Goal: Task Accomplishment & Management: Manage account settings

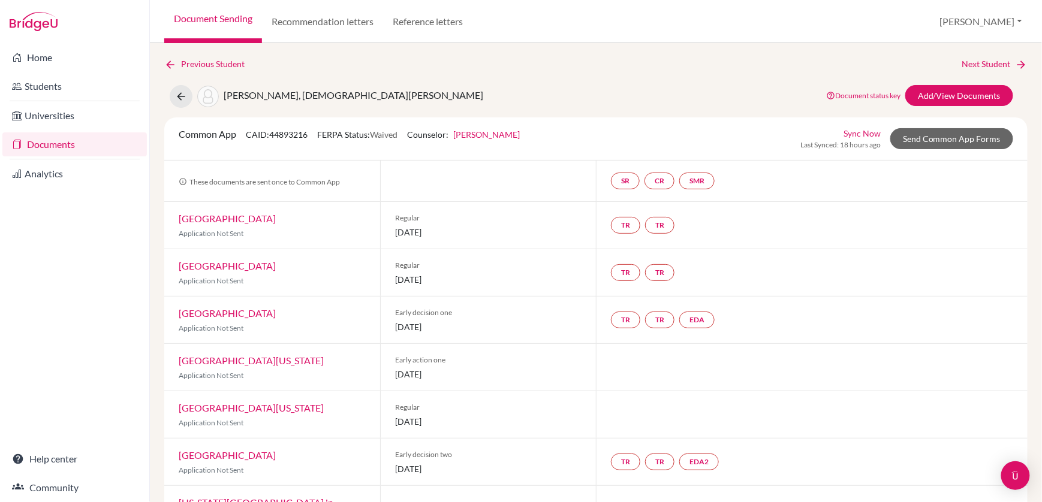
scroll to position [68, 0]
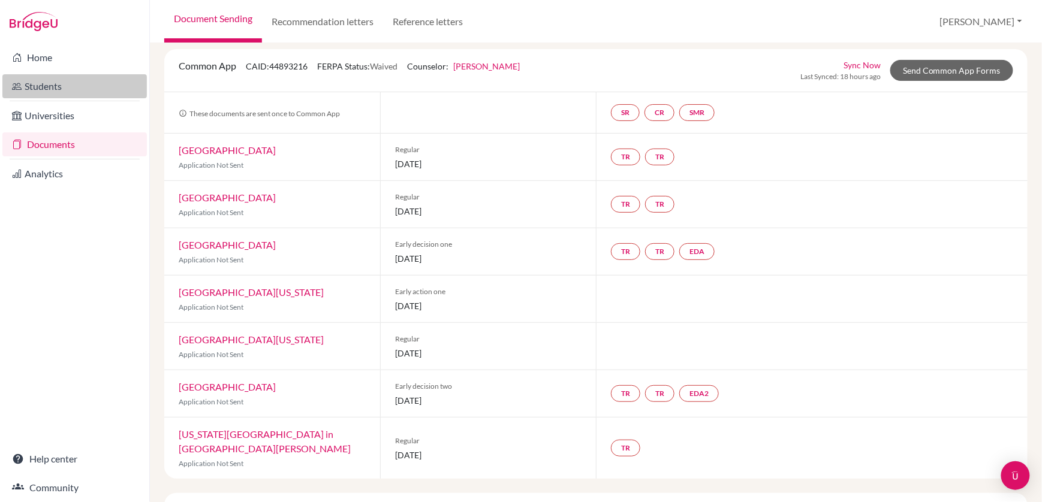
click at [38, 82] on link "Students" at bounding box center [74, 86] width 145 height 24
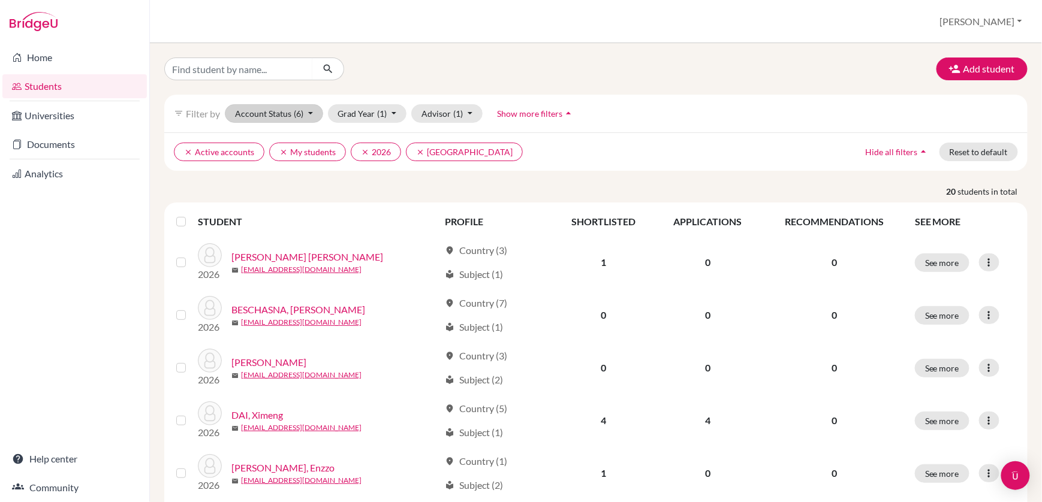
click at [272, 118] on button "Account Status (6)" at bounding box center [274, 113] width 98 height 19
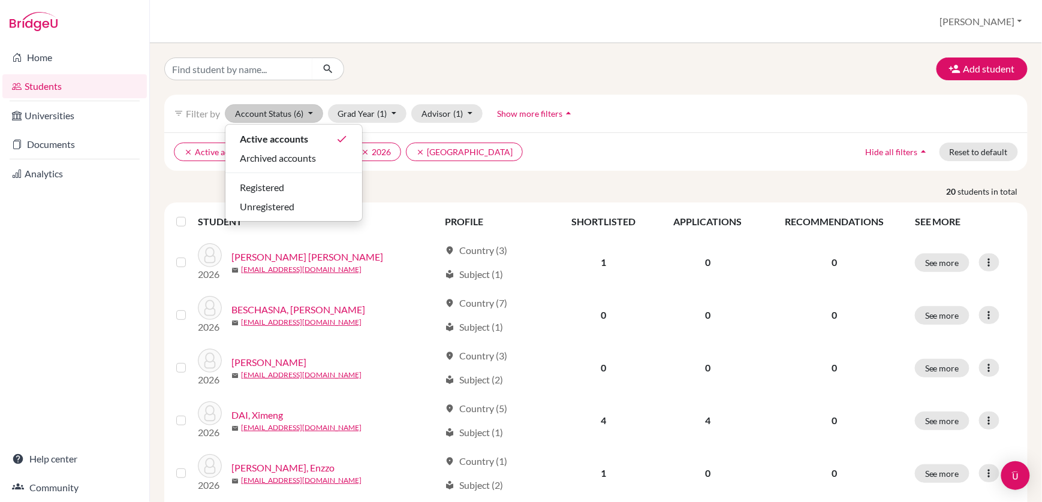
click at [591, 136] on div "clear Active accounts clear My students clear 2026 clear Canada Hide all filter…" at bounding box center [595, 152] width 863 height 38
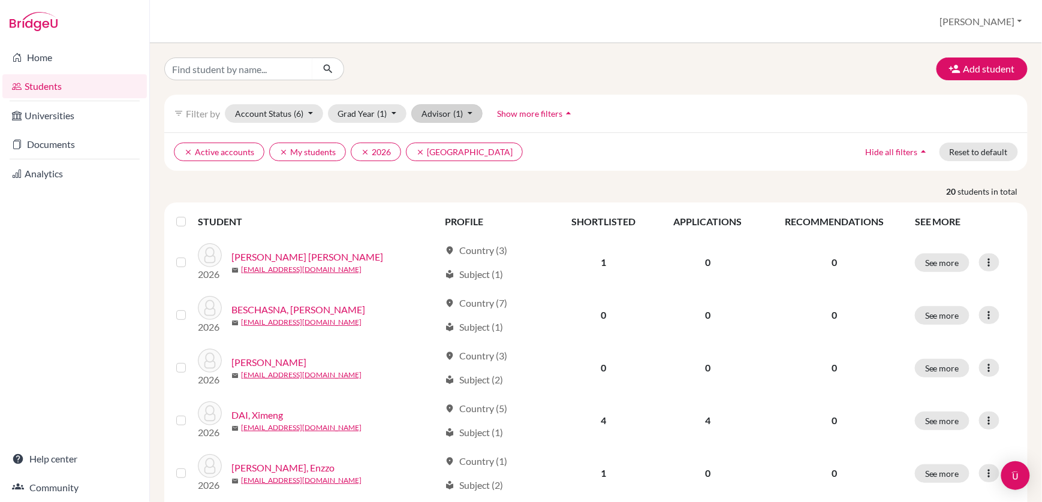
click at [430, 112] on button "Advisor (1)" at bounding box center [446, 113] width 71 height 19
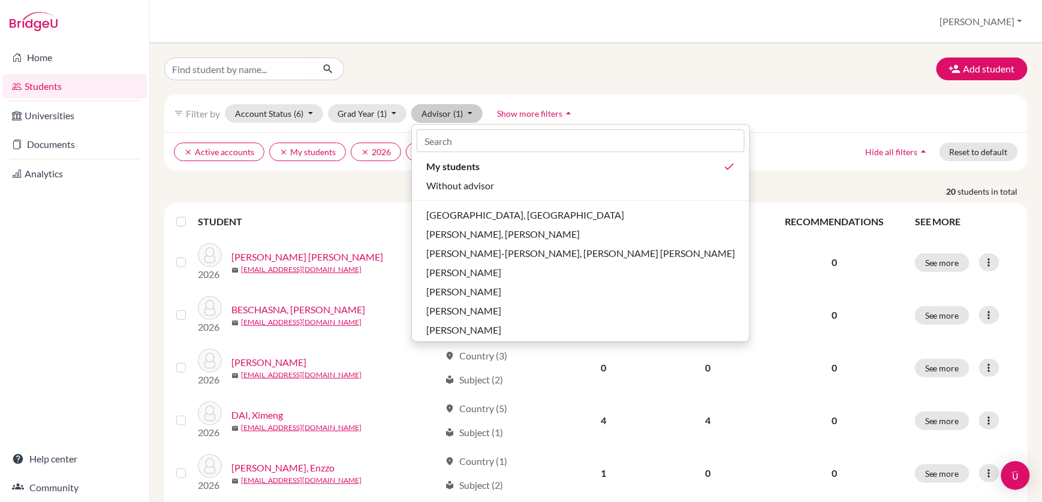
click at [667, 152] on ul "clear Active accounts clear My students clear 2026 clear Canada" at bounding box center [490, 152] width 633 height 19
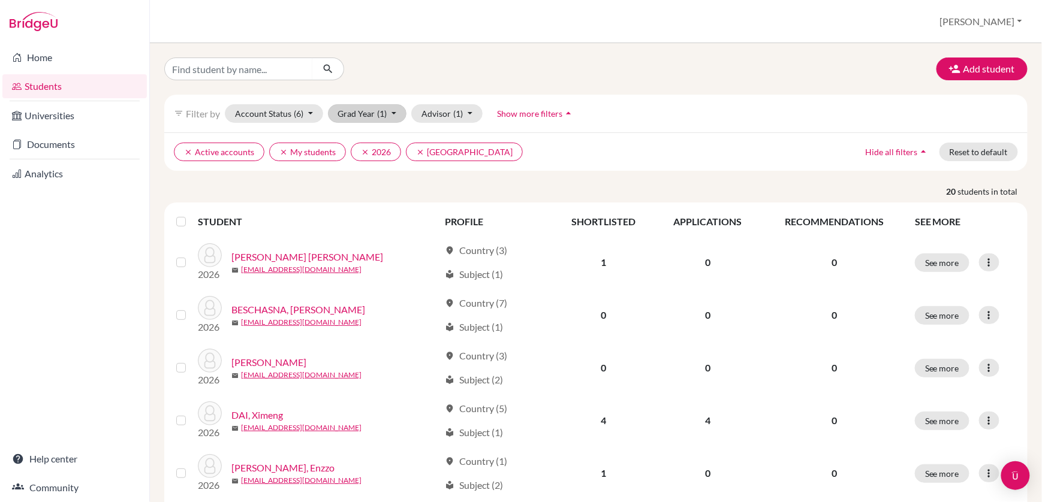
click at [356, 112] on button "Grad Year (1)" at bounding box center [367, 113] width 79 height 19
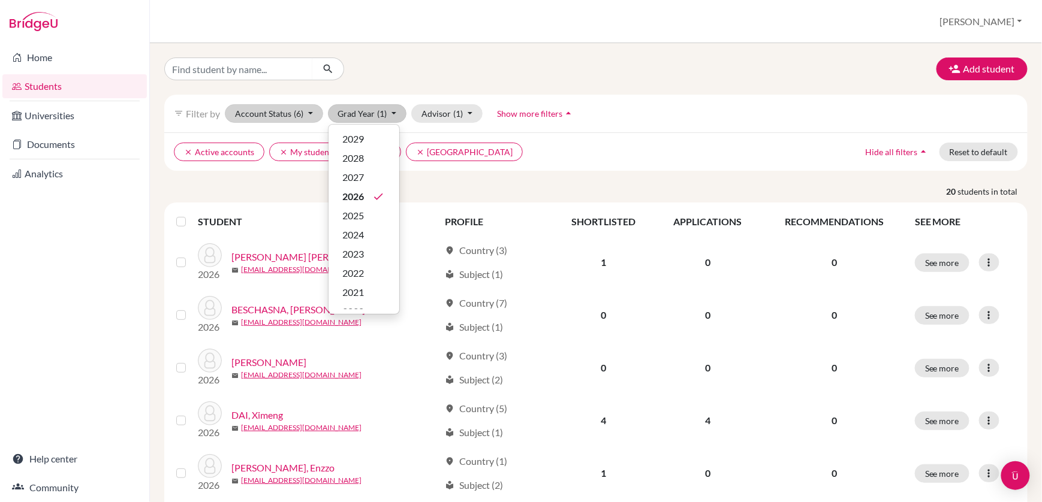
click at [279, 111] on button "Account Status (6)" at bounding box center [274, 113] width 98 height 19
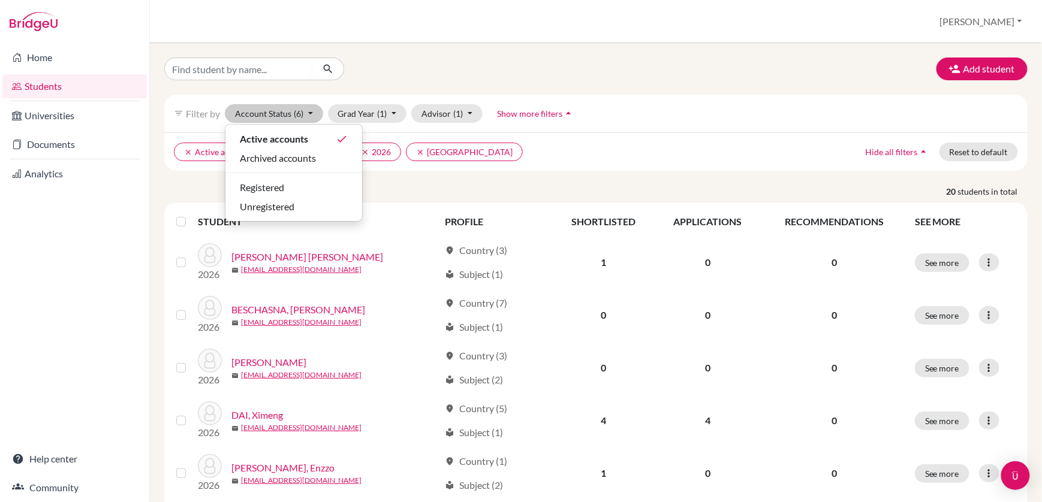
click at [680, 147] on ul "clear Active accounts clear My students clear 2026 clear Canada" at bounding box center [490, 152] width 633 height 19
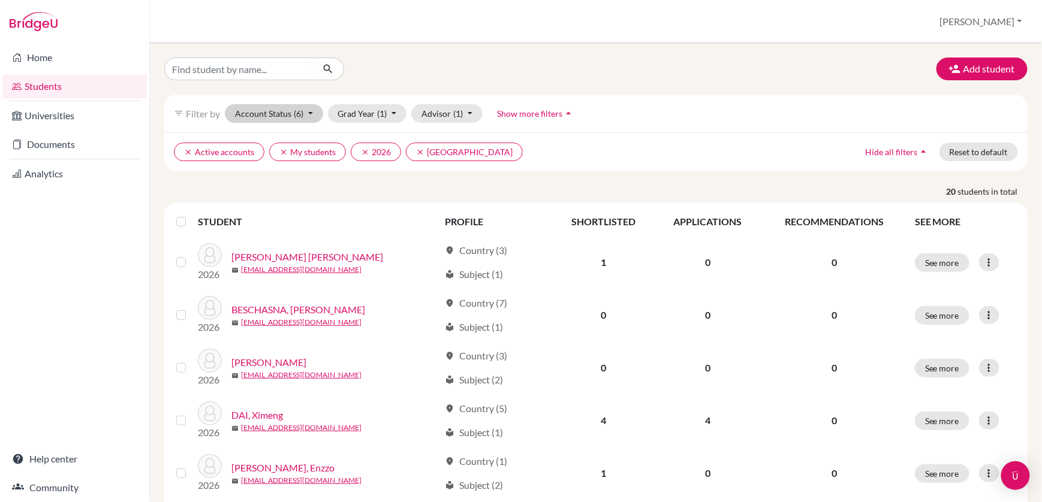
click at [262, 110] on button "Account Status (6)" at bounding box center [274, 113] width 98 height 19
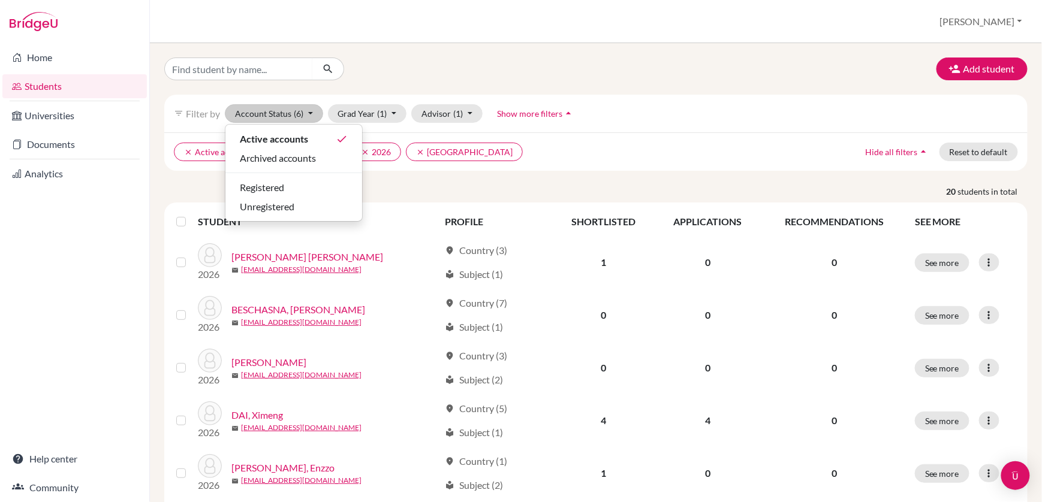
click at [561, 145] on ul "clear Active accounts clear My students clear 2026 clear Canada" at bounding box center [490, 152] width 633 height 19
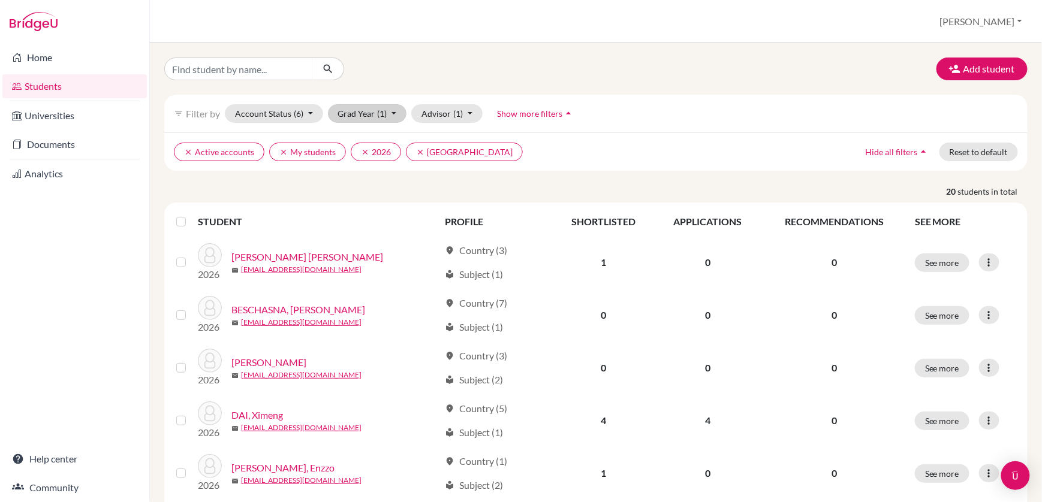
click at [361, 113] on button "Grad Year (1)" at bounding box center [367, 113] width 79 height 19
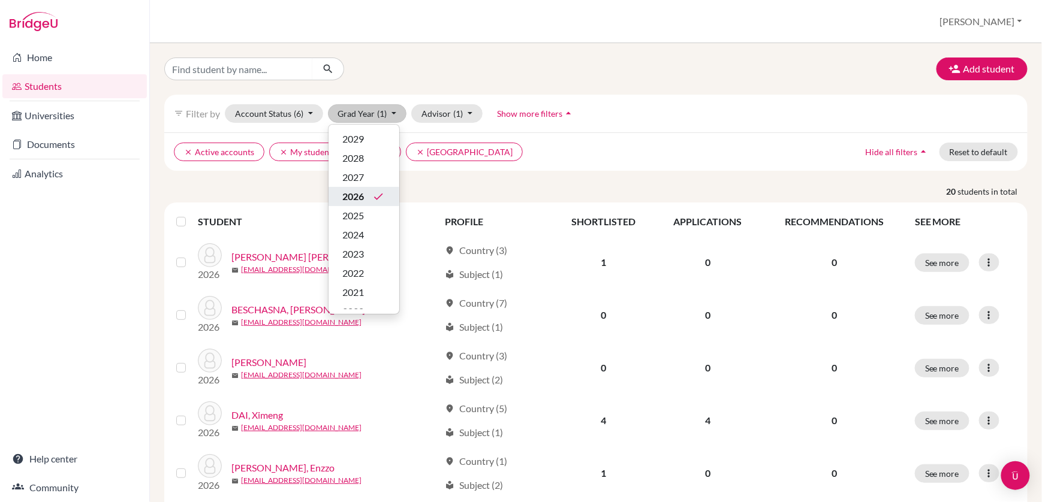
click at [363, 199] on span "2026" at bounding box center [354, 196] width 22 height 14
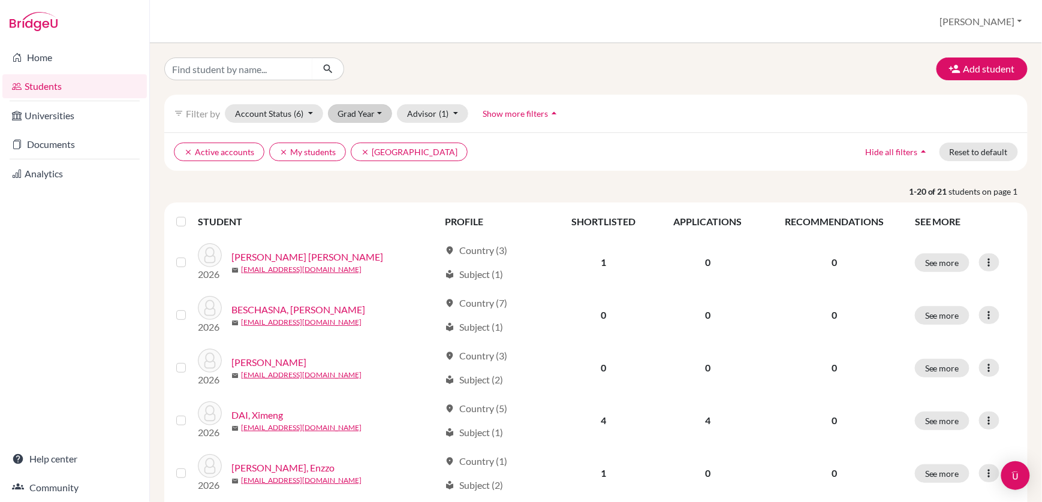
click at [365, 116] on button "Grad Year" at bounding box center [360, 113] width 65 height 19
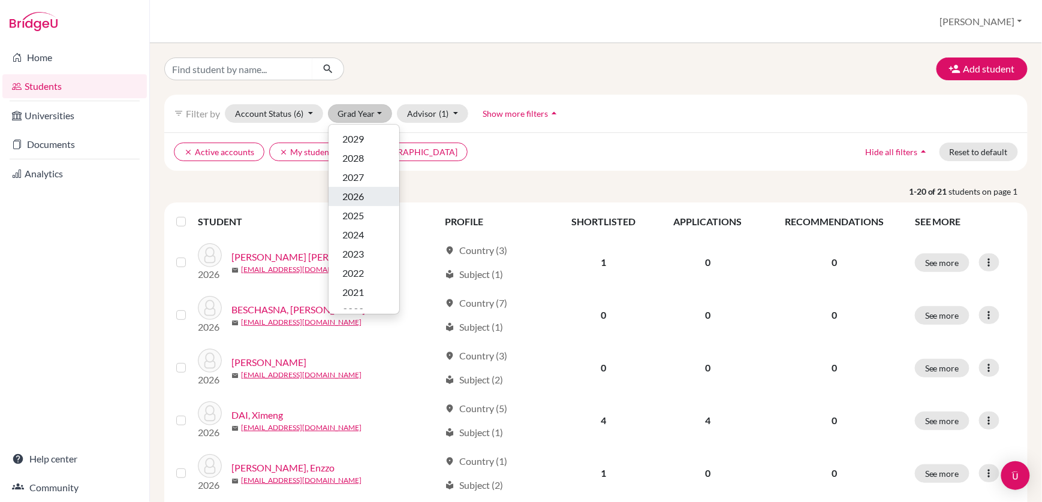
click at [362, 197] on span "2026" at bounding box center [354, 196] width 22 height 14
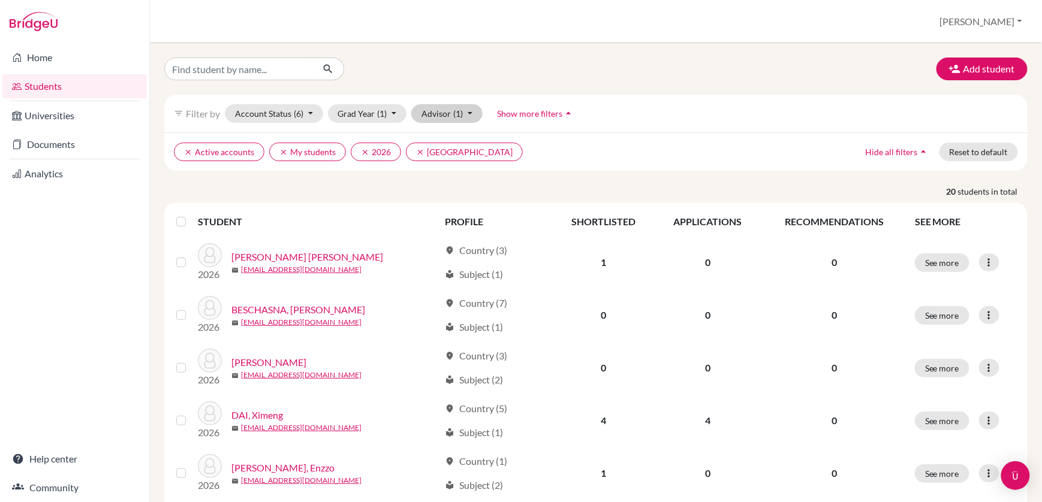
click at [435, 116] on button "Advisor (1)" at bounding box center [446, 113] width 71 height 19
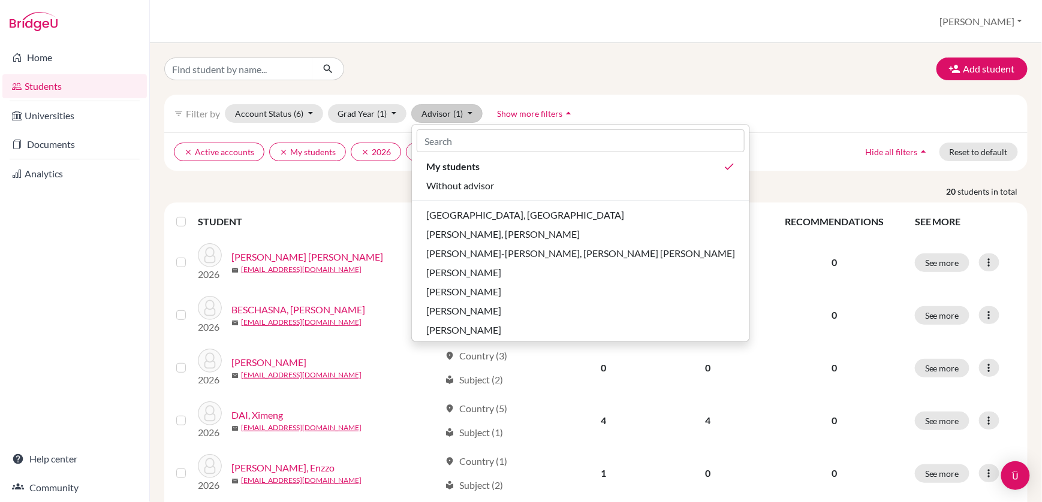
click at [710, 142] on div "clear Active accounts clear My students clear 2026 clear Canada Hide all filter…" at bounding box center [595, 152] width 863 height 38
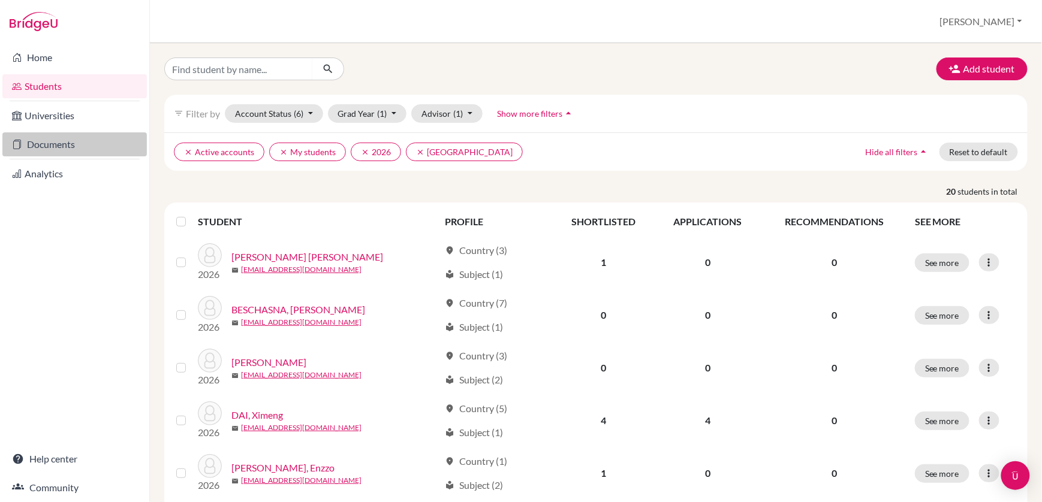
click at [51, 144] on link "Documents" at bounding box center [74, 145] width 145 height 24
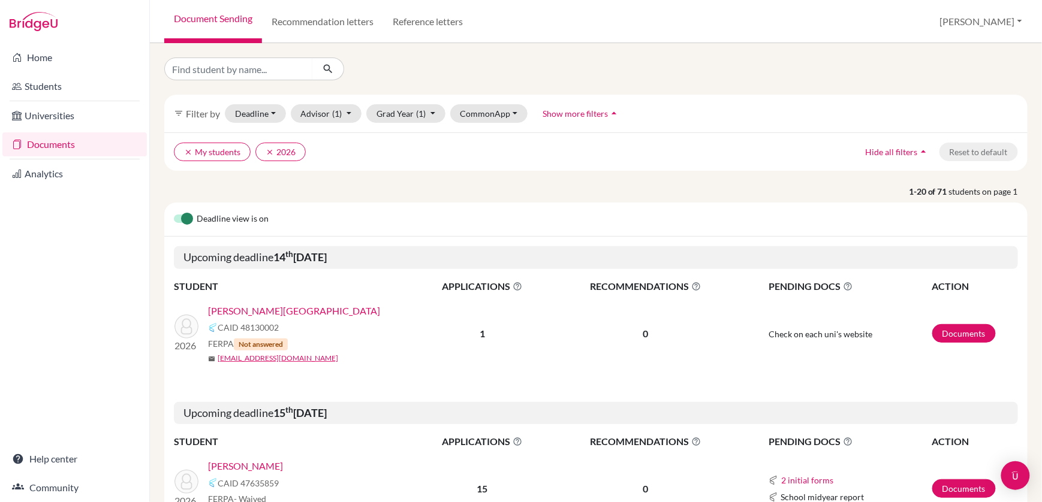
click at [574, 112] on span "Show more filters" at bounding box center [575, 114] width 65 height 10
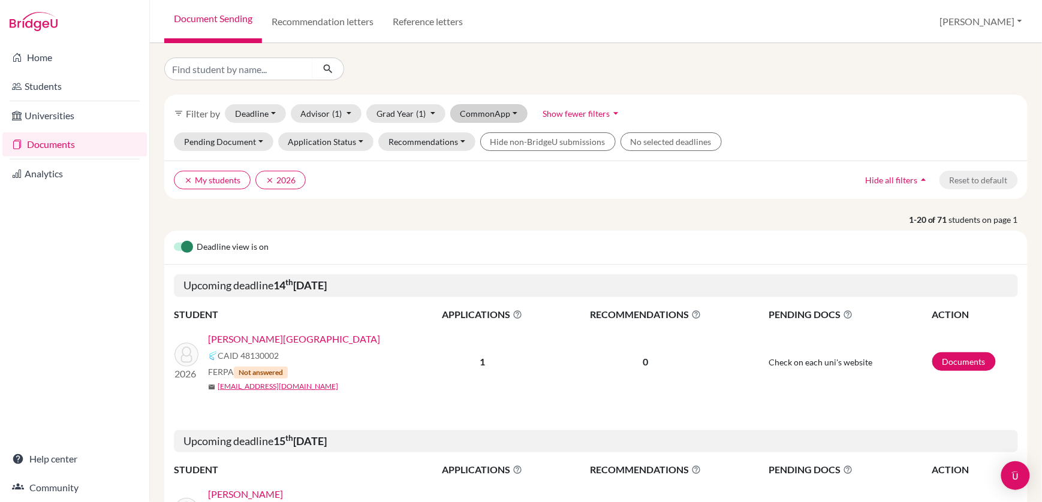
click at [485, 115] on button "CommonApp" at bounding box center [489, 113] width 78 height 19
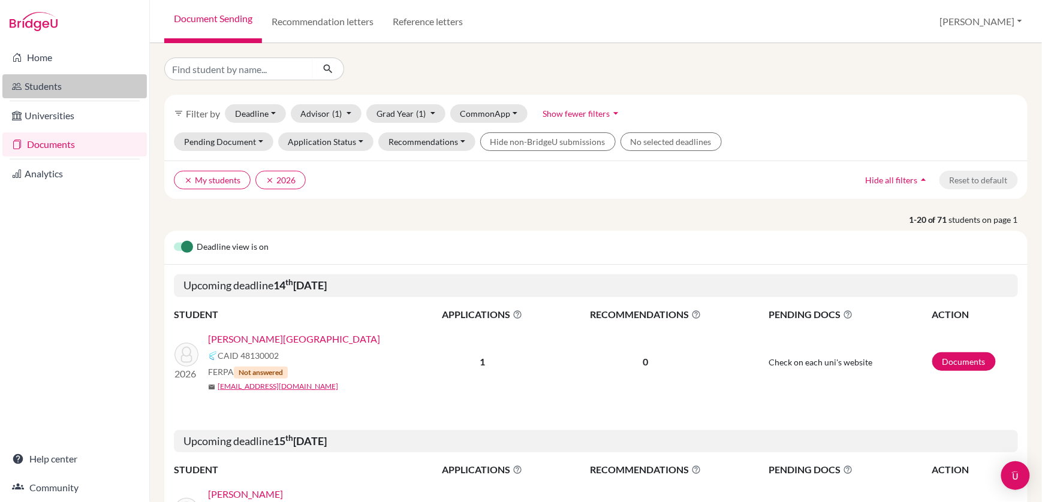
click at [53, 85] on link "Students" at bounding box center [74, 86] width 145 height 24
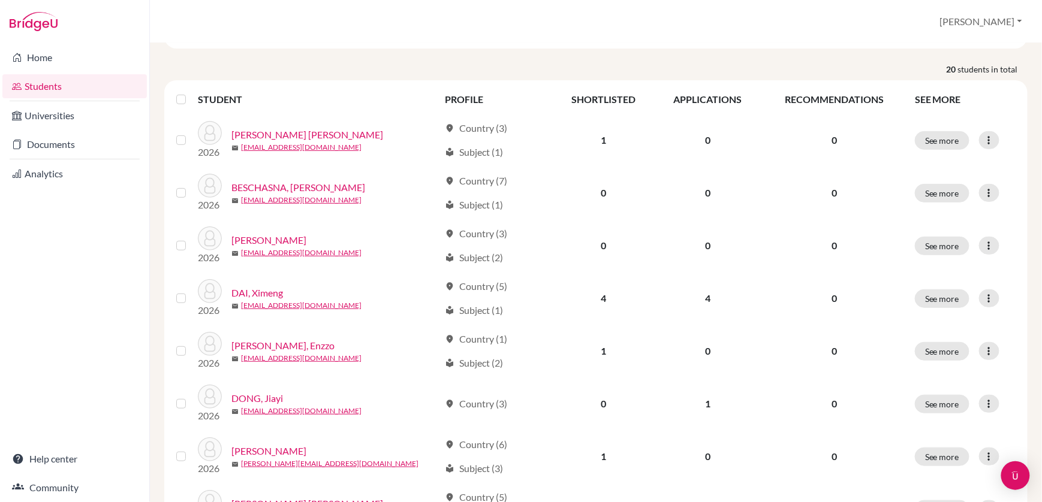
scroll to position [150, 0]
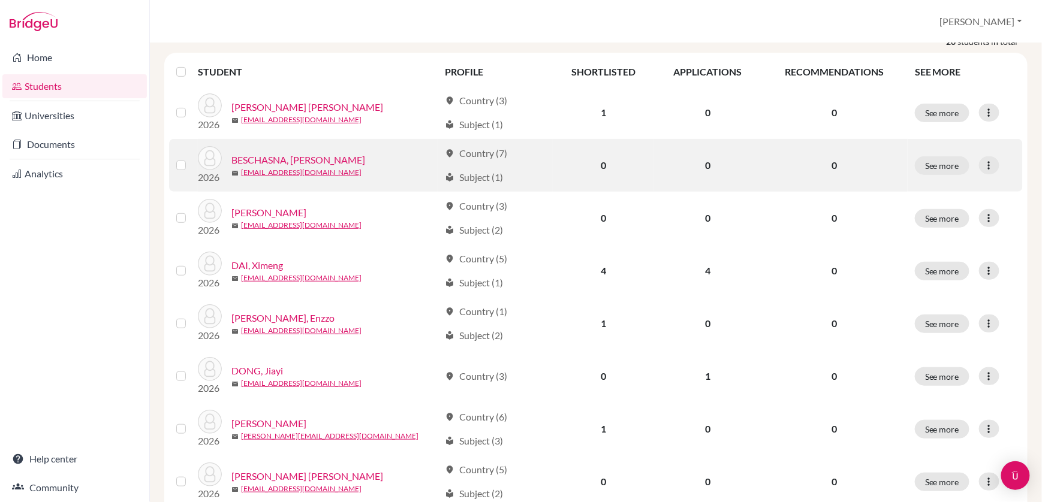
click at [282, 159] on link "BESCHASNA, [PERSON_NAME]" at bounding box center [298, 160] width 134 height 14
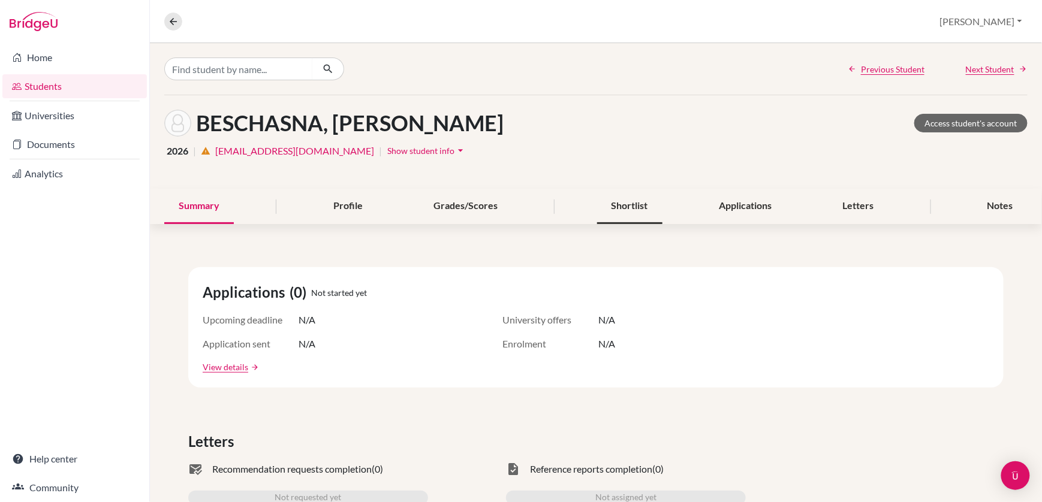
click at [633, 203] on div "Shortlist" at bounding box center [629, 206] width 65 height 35
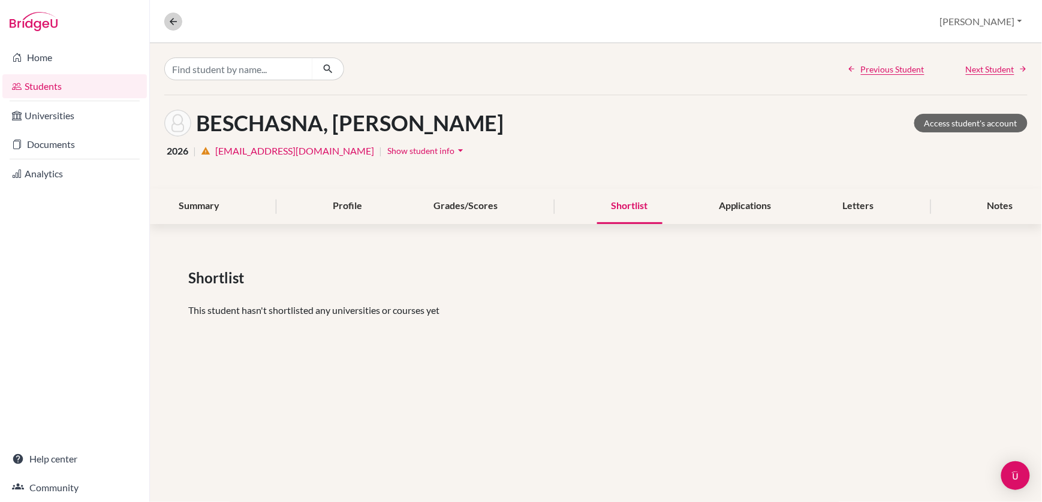
click at [166, 20] on button at bounding box center [173, 22] width 18 height 18
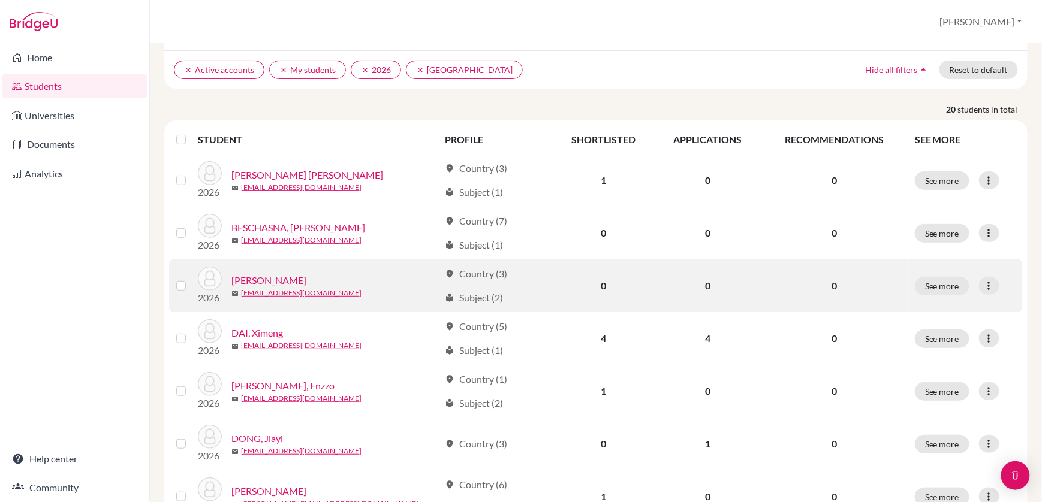
scroll to position [90, 0]
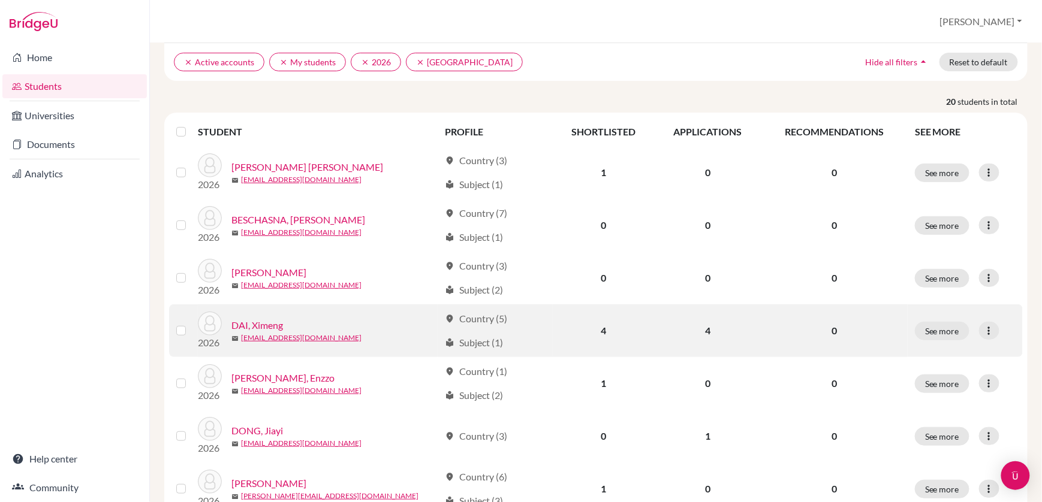
click at [271, 324] on link "DAI, Ximeng" at bounding box center [257, 325] width 52 height 14
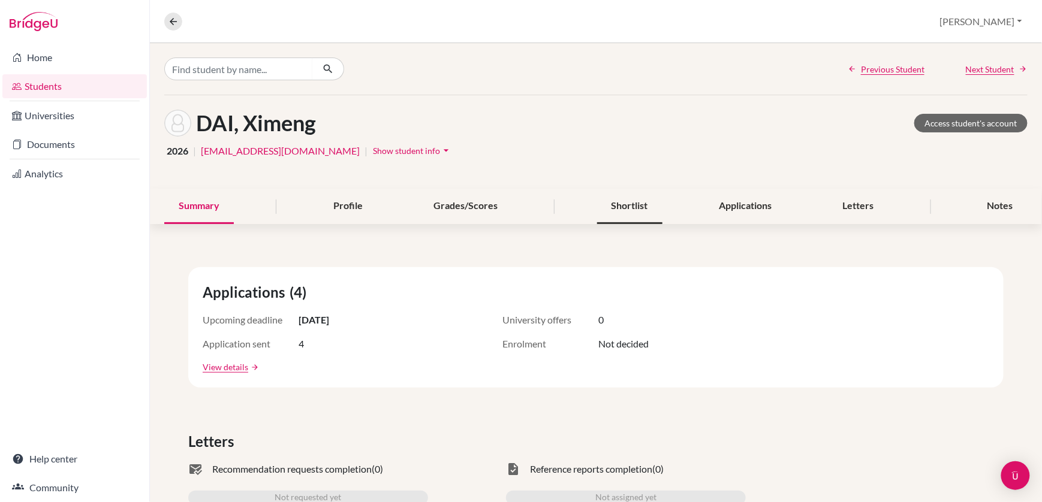
click at [632, 199] on div "Shortlist" at bounding box center [629, 206] width 65 height 35
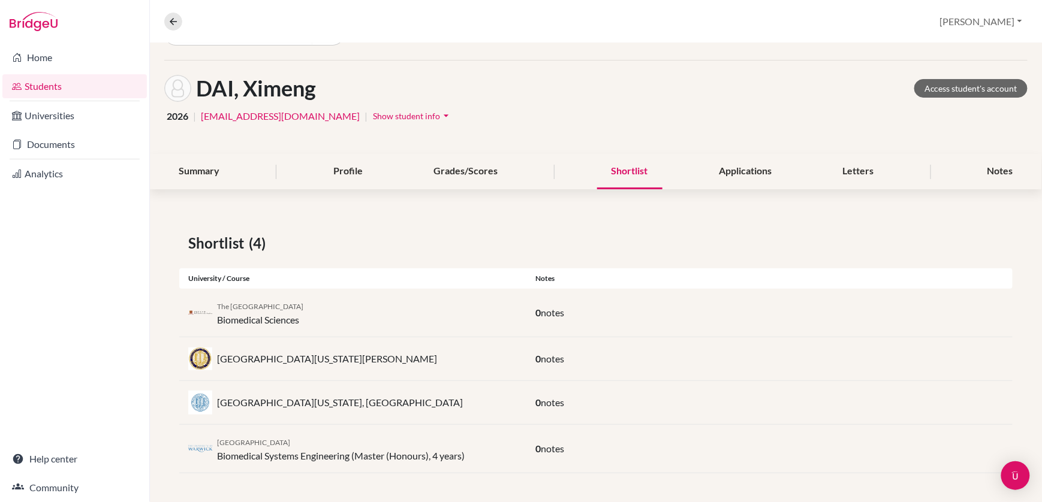
scroll to position [35, 0]
click at [175, 20] on icon at bounding box center [173, 21] width 11 height 11
